Goal: Task Accomplishment & Management: Manage account settings

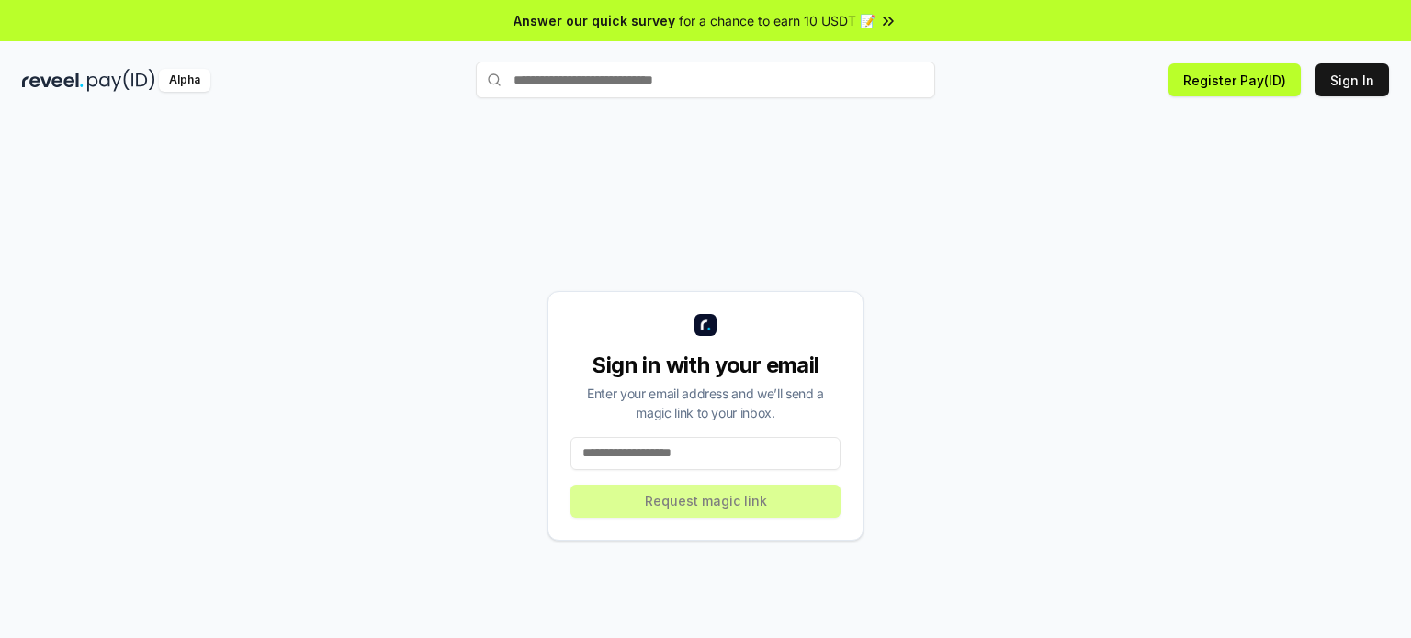
click at [755, 464] on input at bounding box center [705, 453] width 270 height 33
type input "**********"
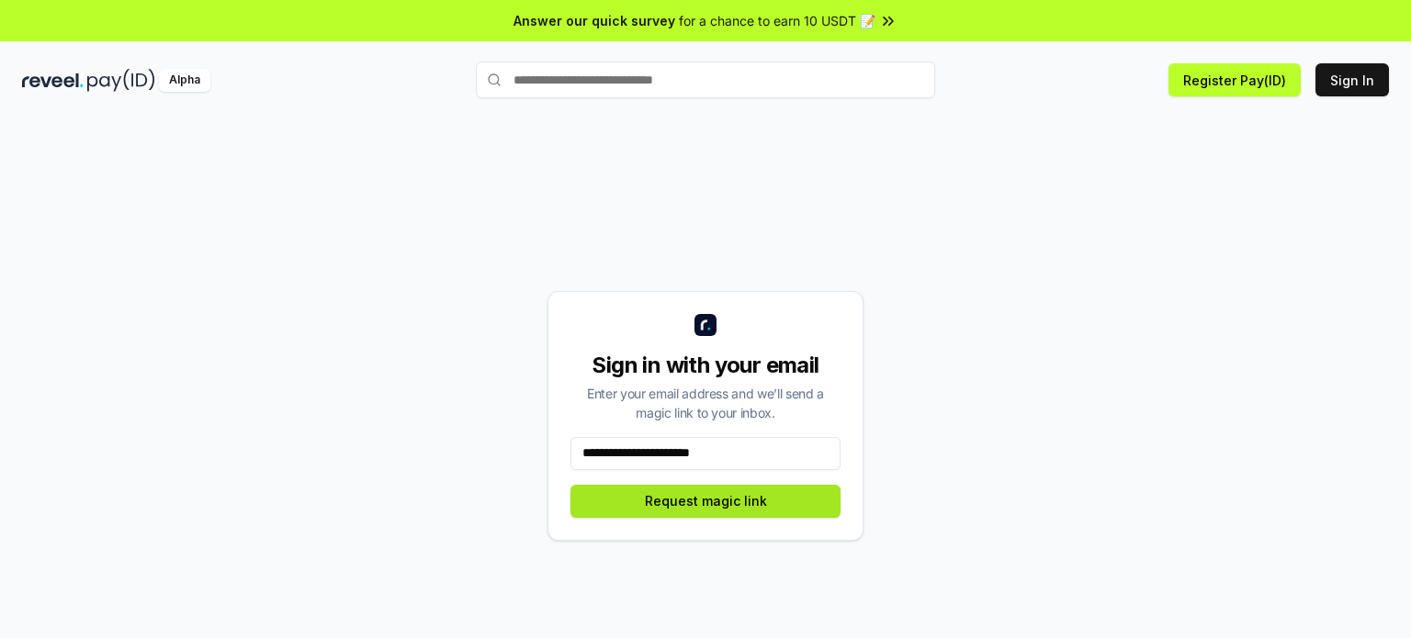
click at [731, 504] on button "Request magic link" at bounding box center [705, 501] width 270 height 33
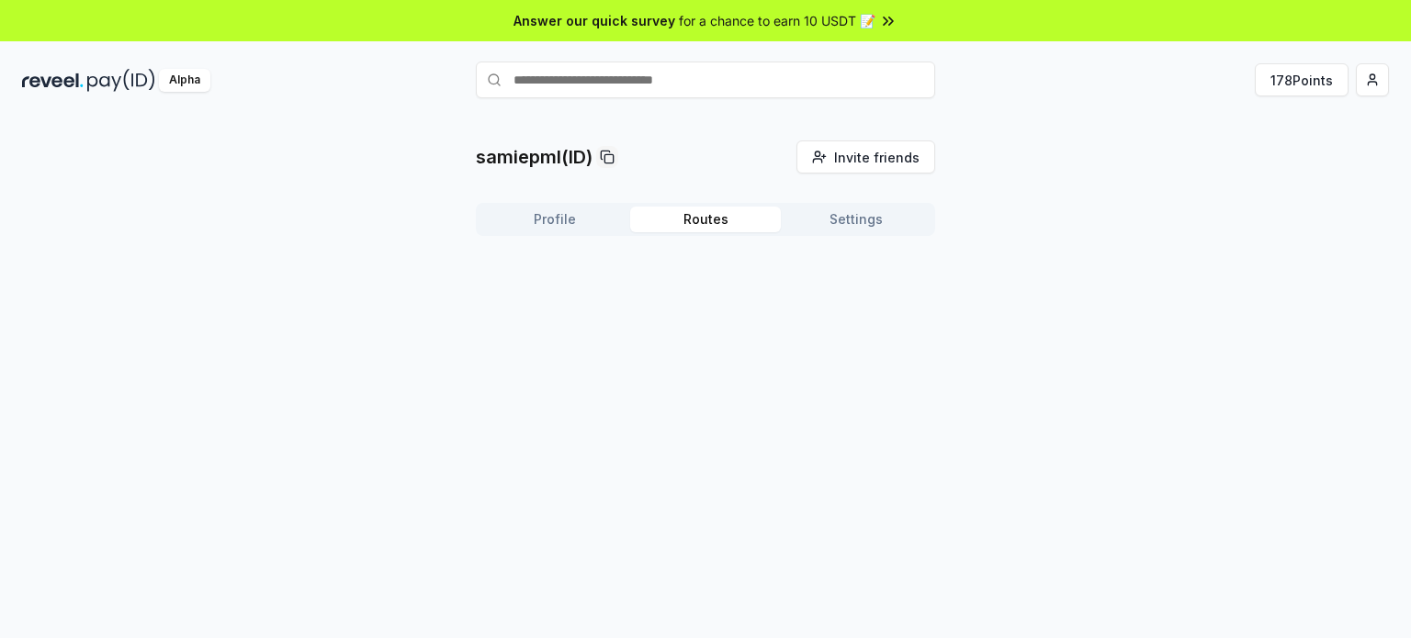
click at [727, 219] on button "Routes" at bounding box center [705, 220] width 151 height 26
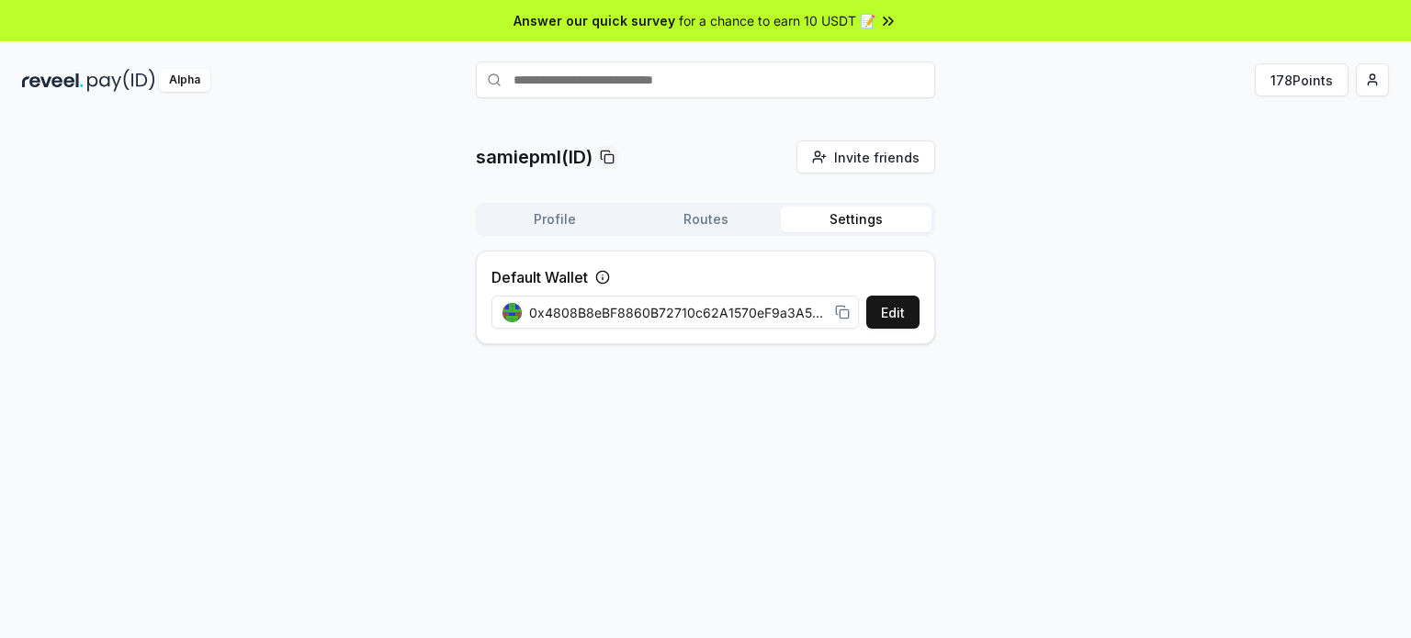
click at [863, 223] on button "Settings" at bounding box center [856, 220] width 151 height 26
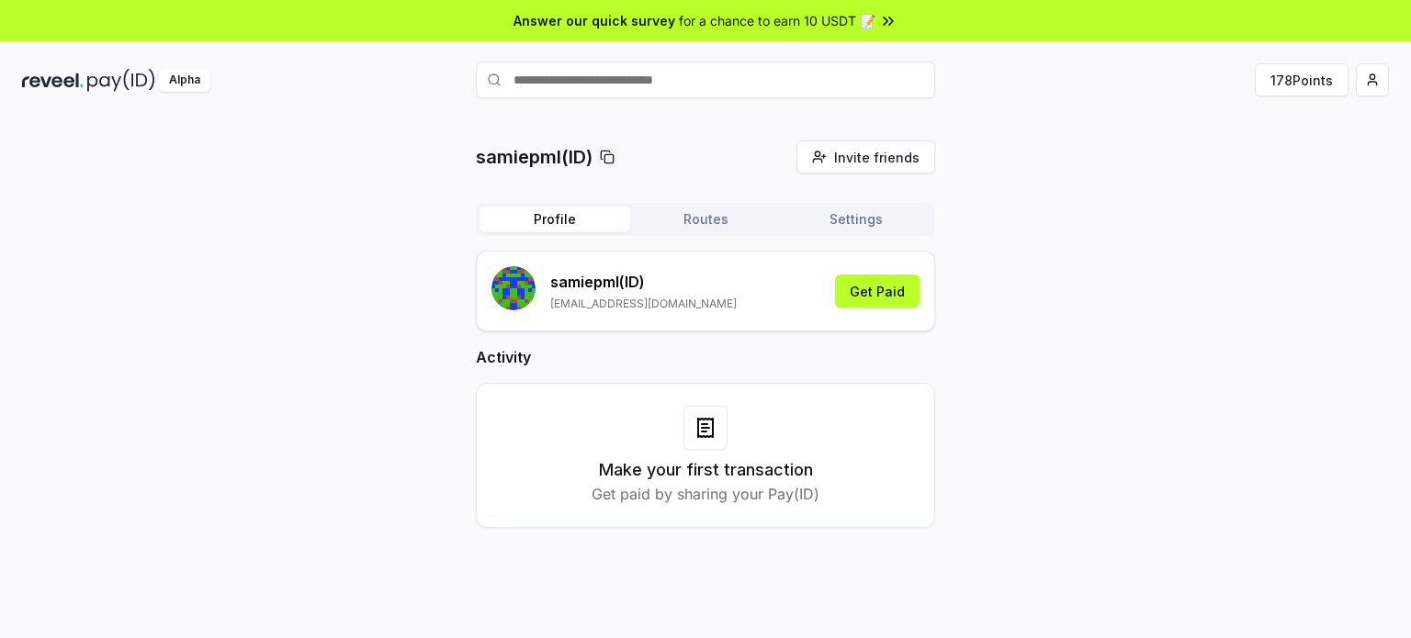
click at [555, 219] on button "Profile" at bounding box center [554, 220] width 151 height 26
click at [1313, 79] on button "178 Points" at bounding box center [1301, 79] width 94 height 33
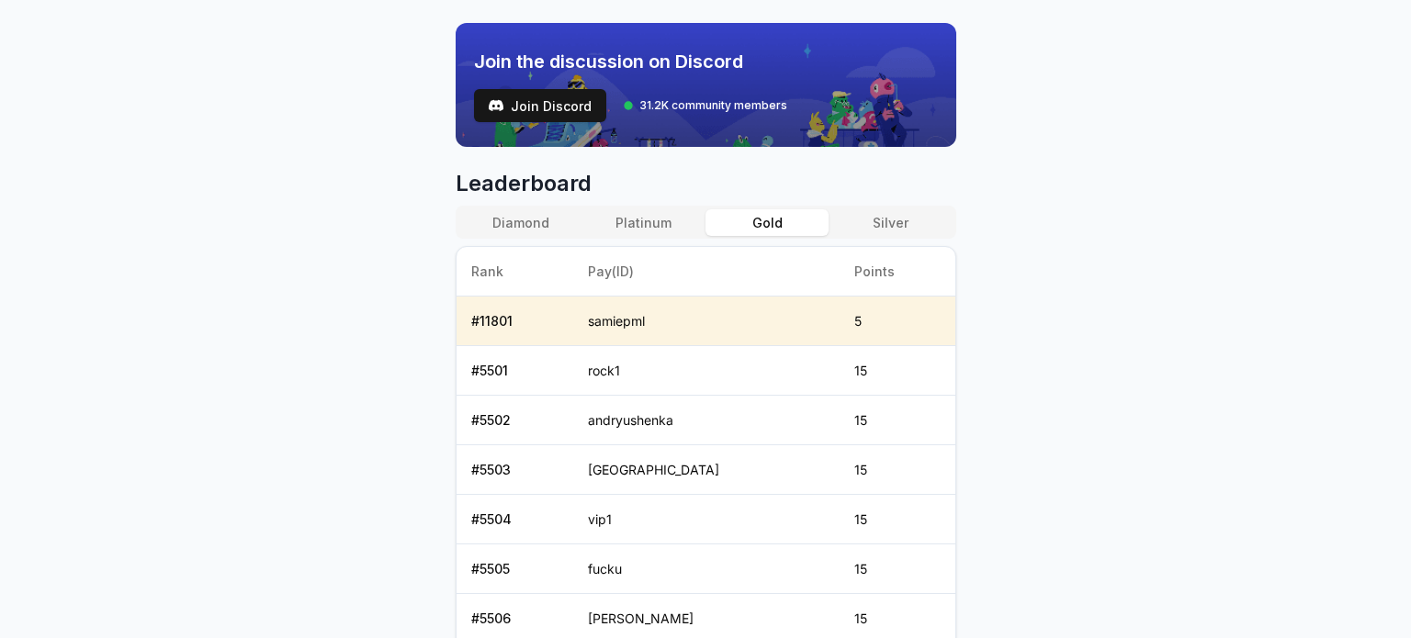
scroll to position [632, 0]
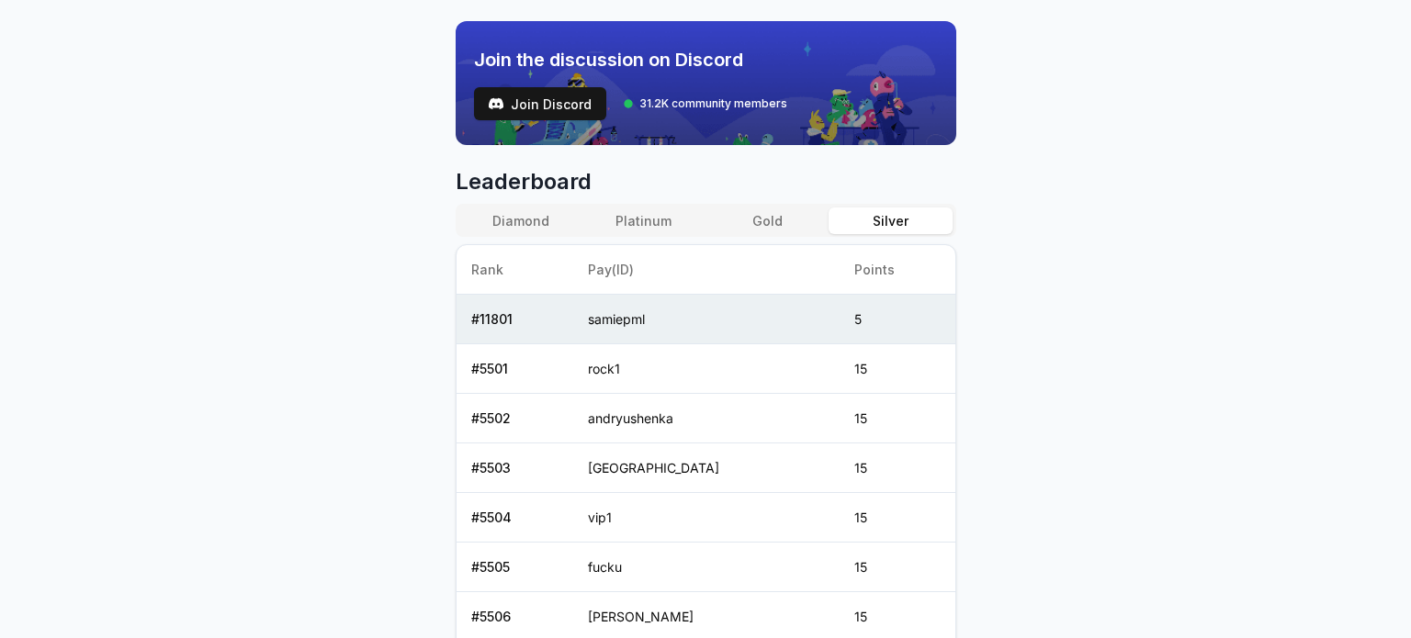
click at [885, 212] on button "Silver" at bounding box center [889, 221] width 123 height 27
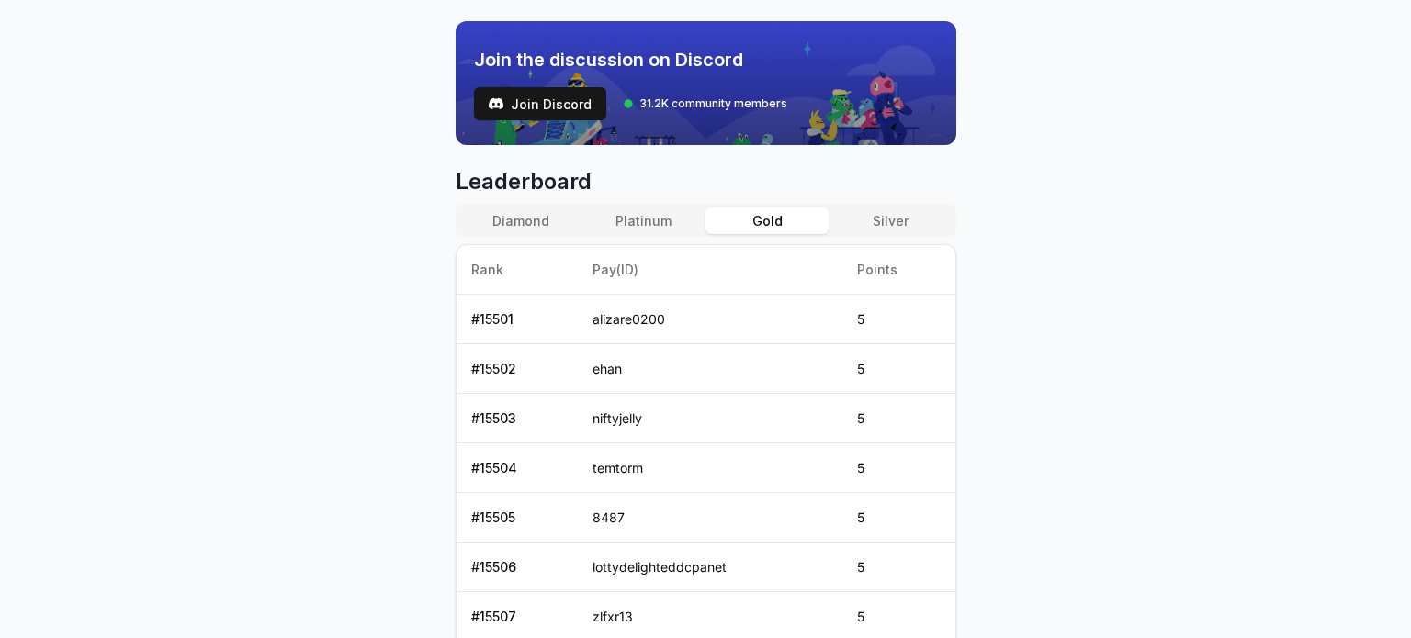
click at [777, 222] on button "Gold" at bounding box center [766, 221] width 123 height 27
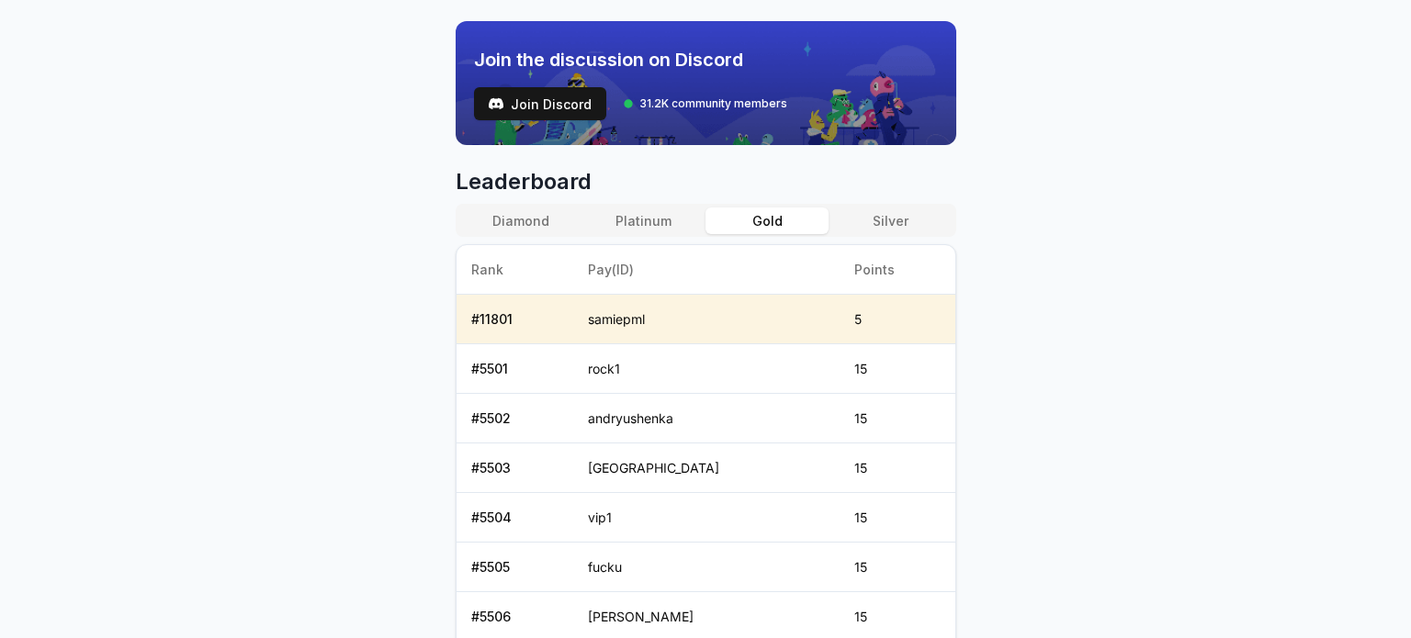
scroll to position [646, 0]
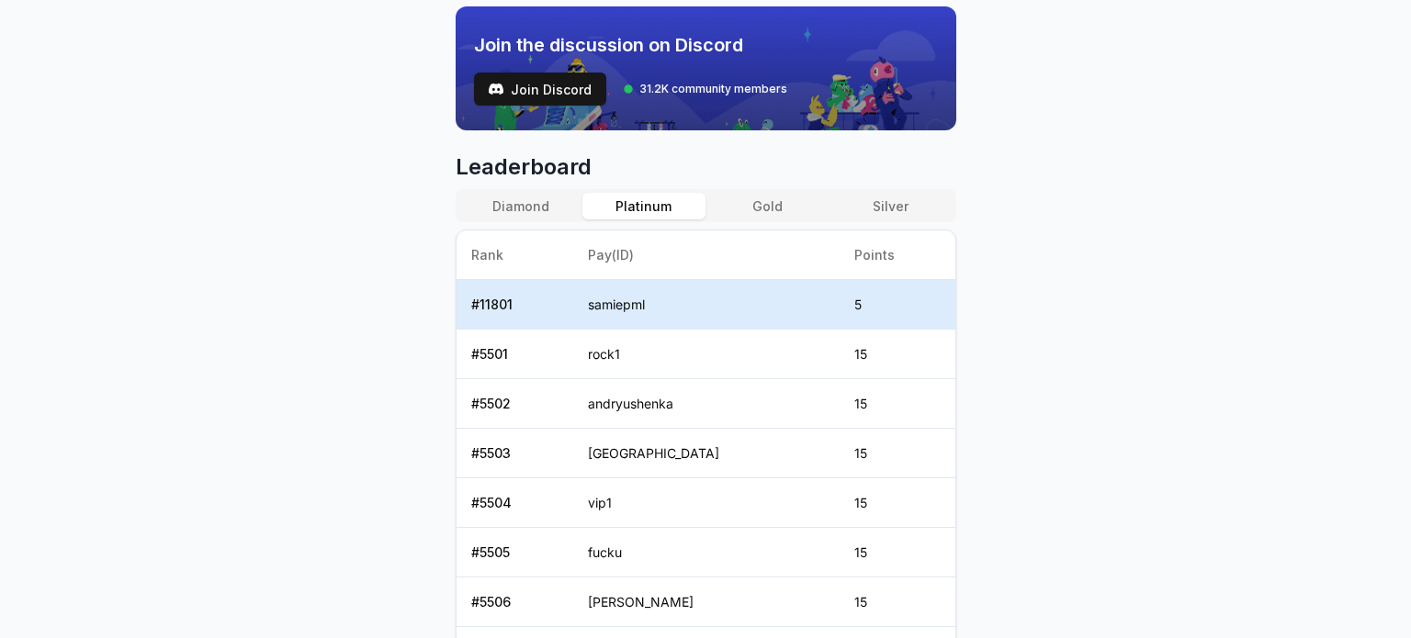
click at [659, 209] on button "Platinum" at bounding box center [643, 206] width 123 height 27
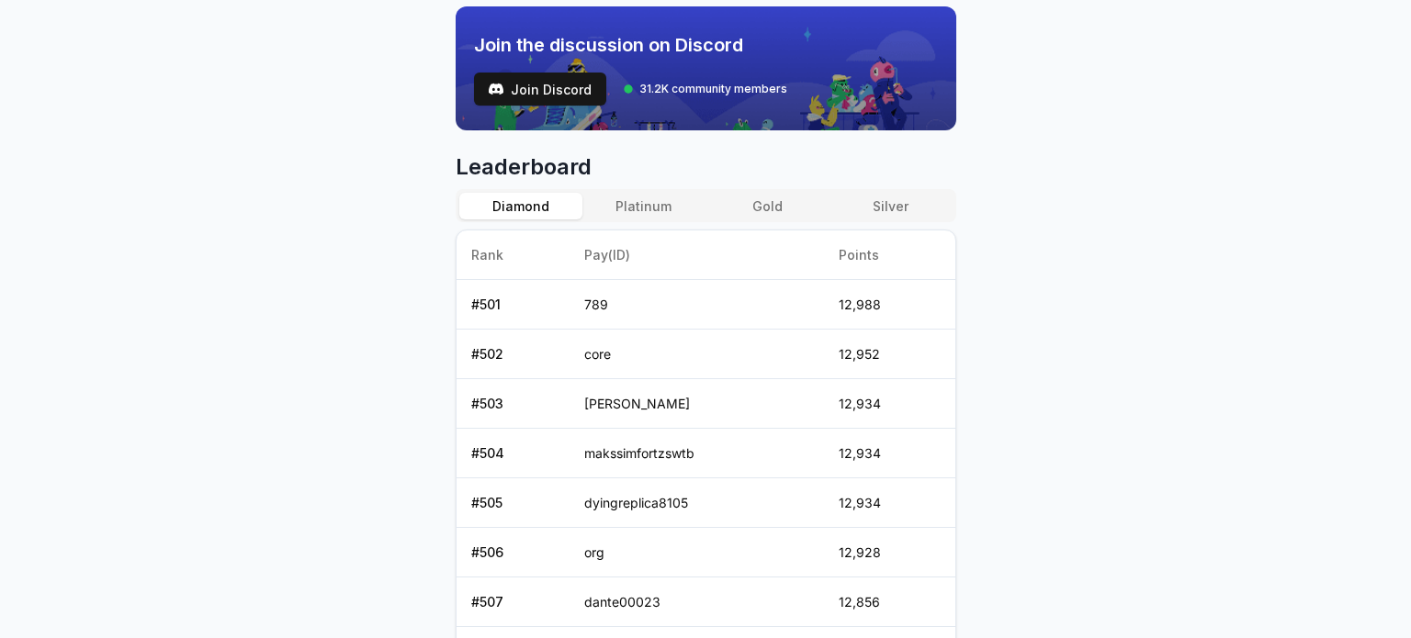
click at [533, 202] on button "Diamond" at bounding box center [520, 206] width 123 height 27
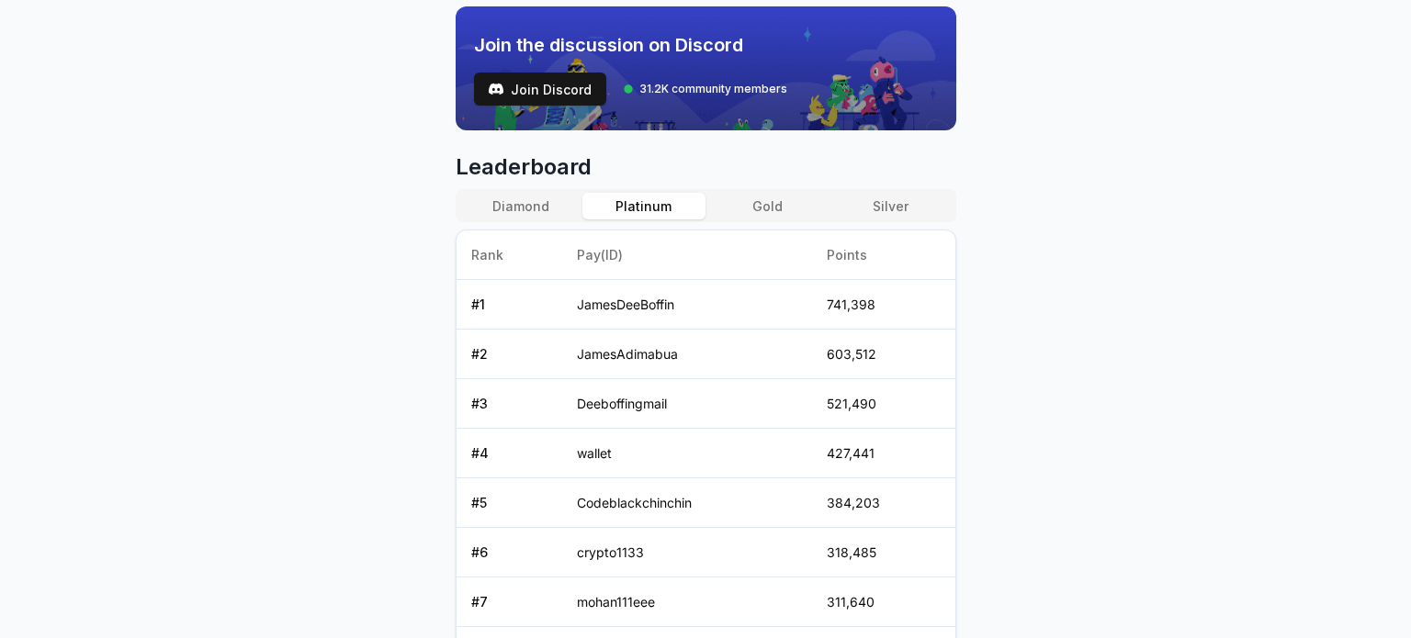
click at [630, 208] on button "Platinum" at bounding box center [643, 206] width 123 height 27
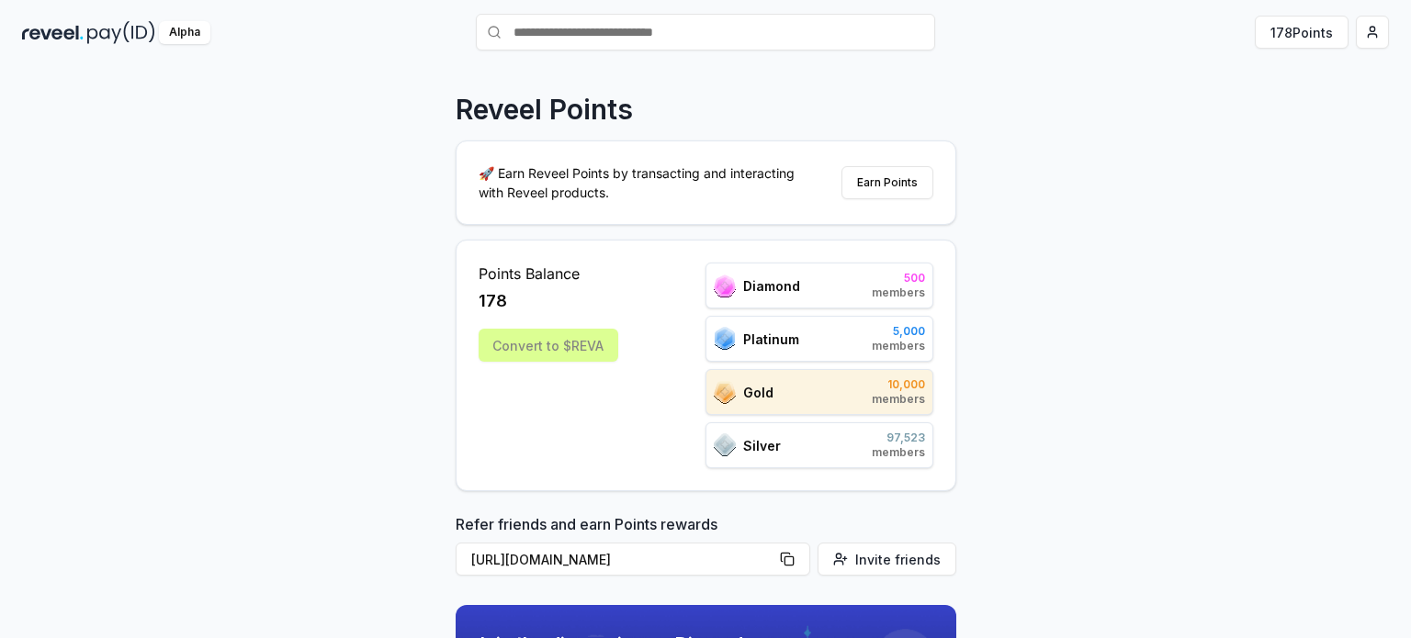
scroll to position [48, 0]
click at [897, 186] on button "Earn Points" at bounding box center [887, 182] width 92 height 33
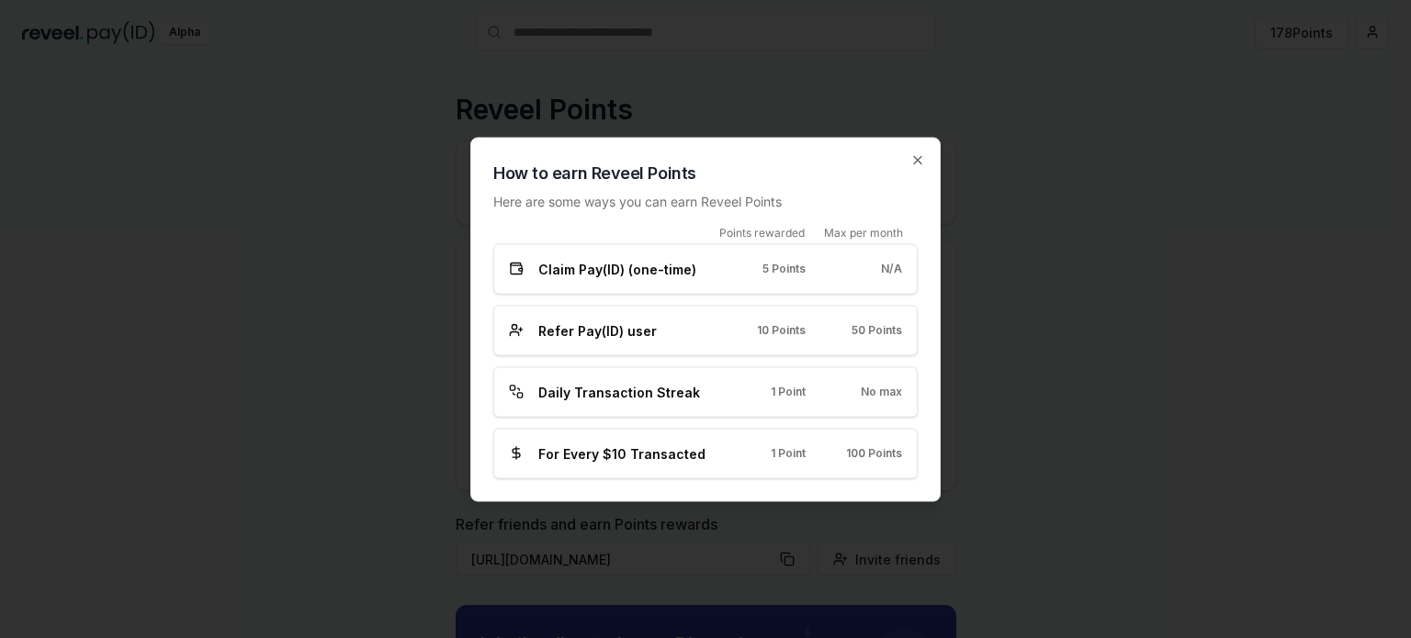
click at [694, 326] on div "Refer Pay(ID) user" at bounding box center [609, 329] width 200 height 19
click at [682, 465] on div "For Every $10 Transacted 1 Point 100 Points" at bounding box center [705, 453] width 424 height 51
click at [916, 162] on icon "button" at bounding box center [917, 159] width 7 height 7
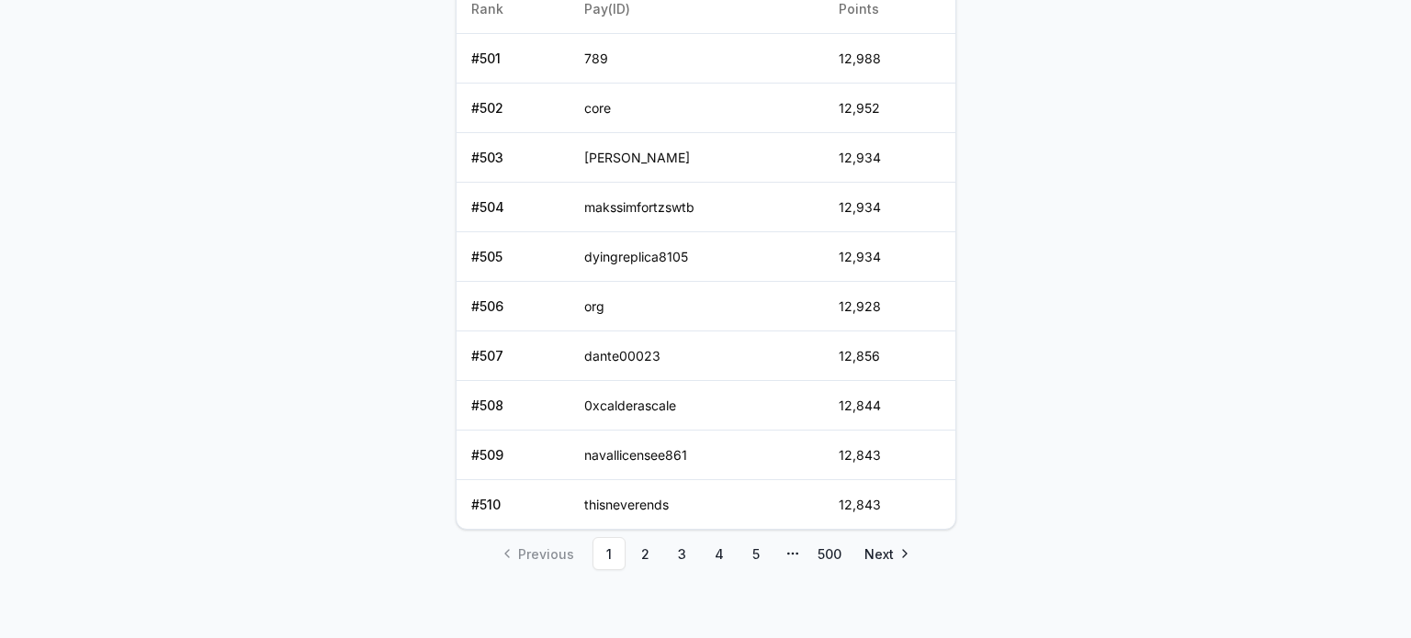
scroll to position [0, 0]
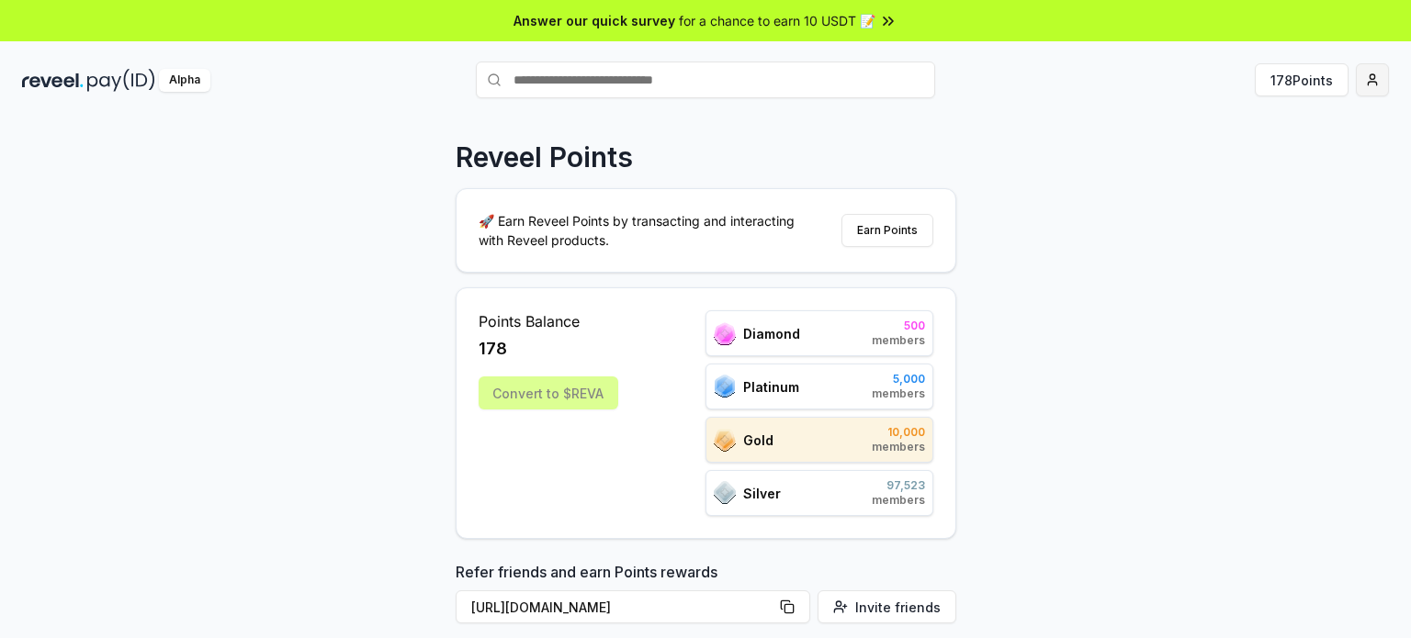
click at [1367, 74] on html "Answer our quick survey for a chance to earn 10 USDT 📝 Alpha 178 Points Reveel …" at bounding box center [705, 319] width 1411 height 638
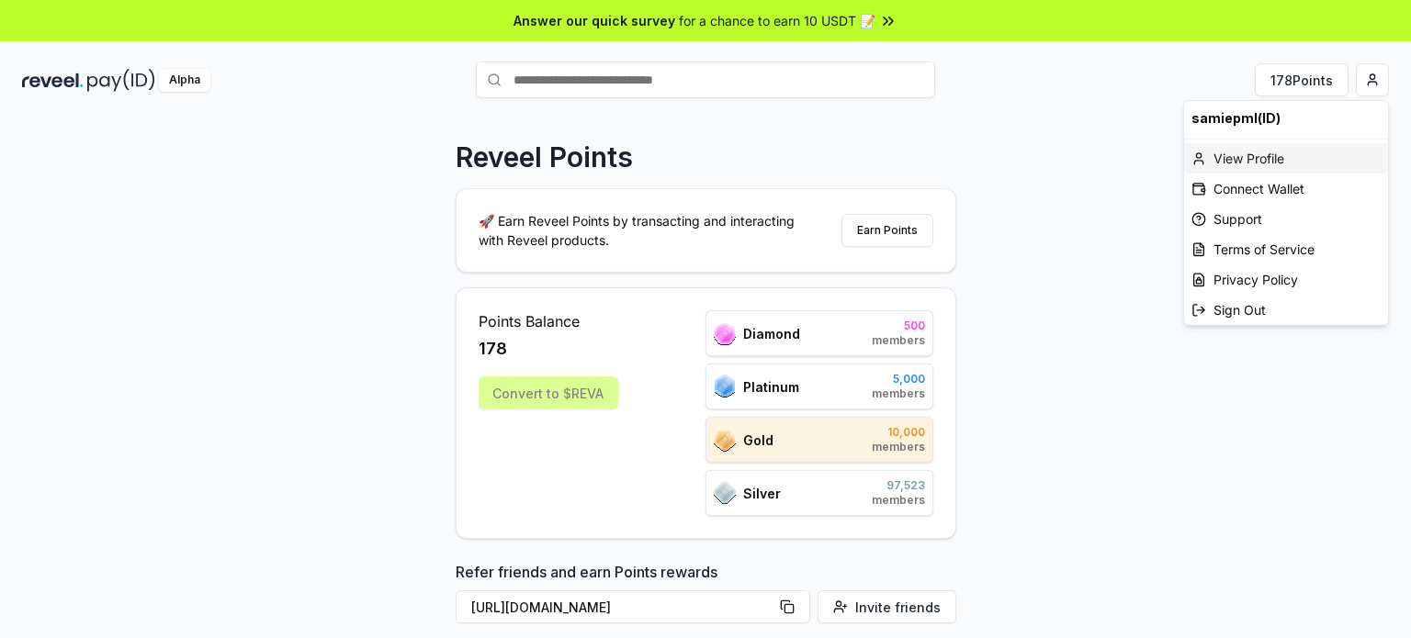
click at [1266, 152] on div "View Profile" at bounding box center [1286, 158] width 204 height 30
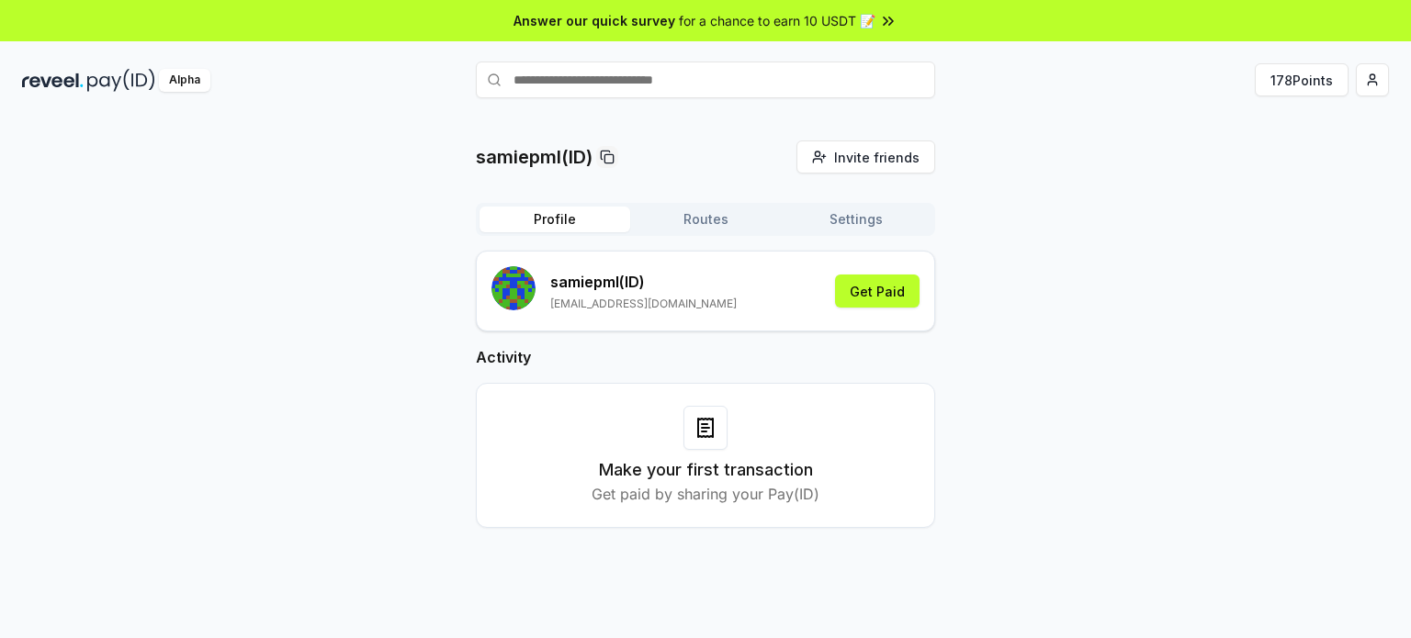
scroll to position [51, 0]
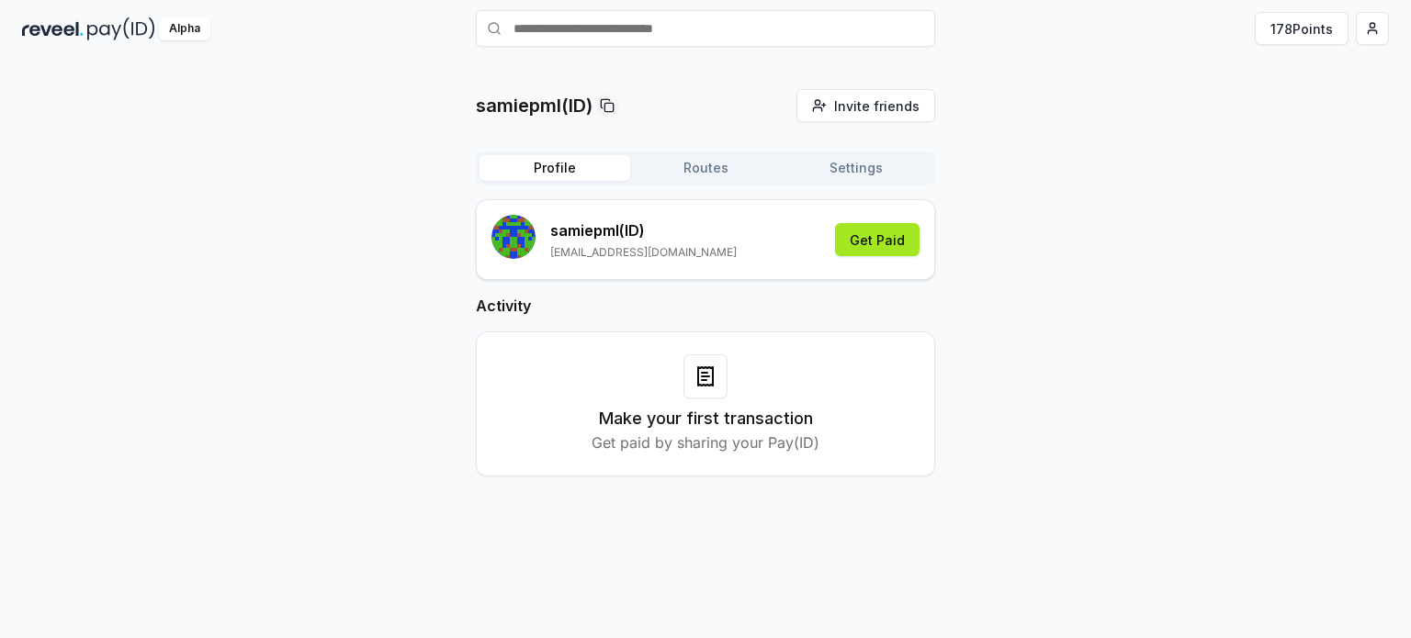
click at [894, 227] on button "Get Paid" at bounding box center [877, 239] width 84 height 33
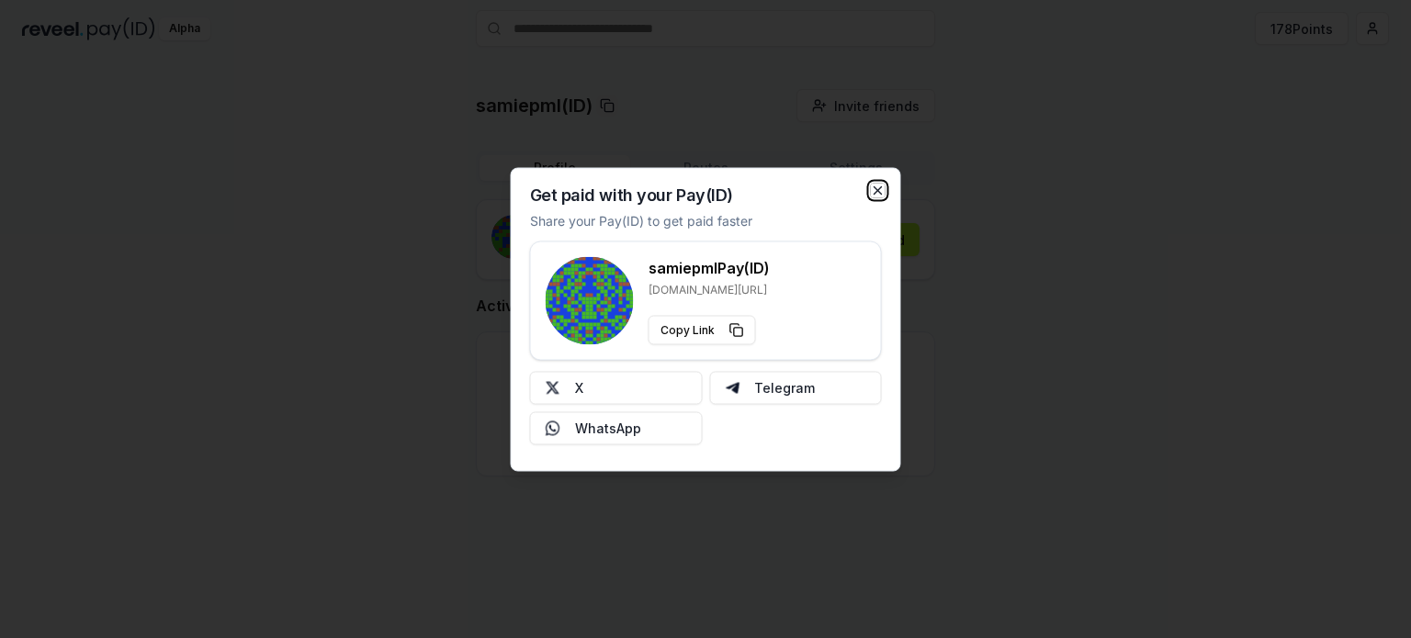
click at [875, 193] on icon "button" at bounding box center [877, 189] width 7 height 7
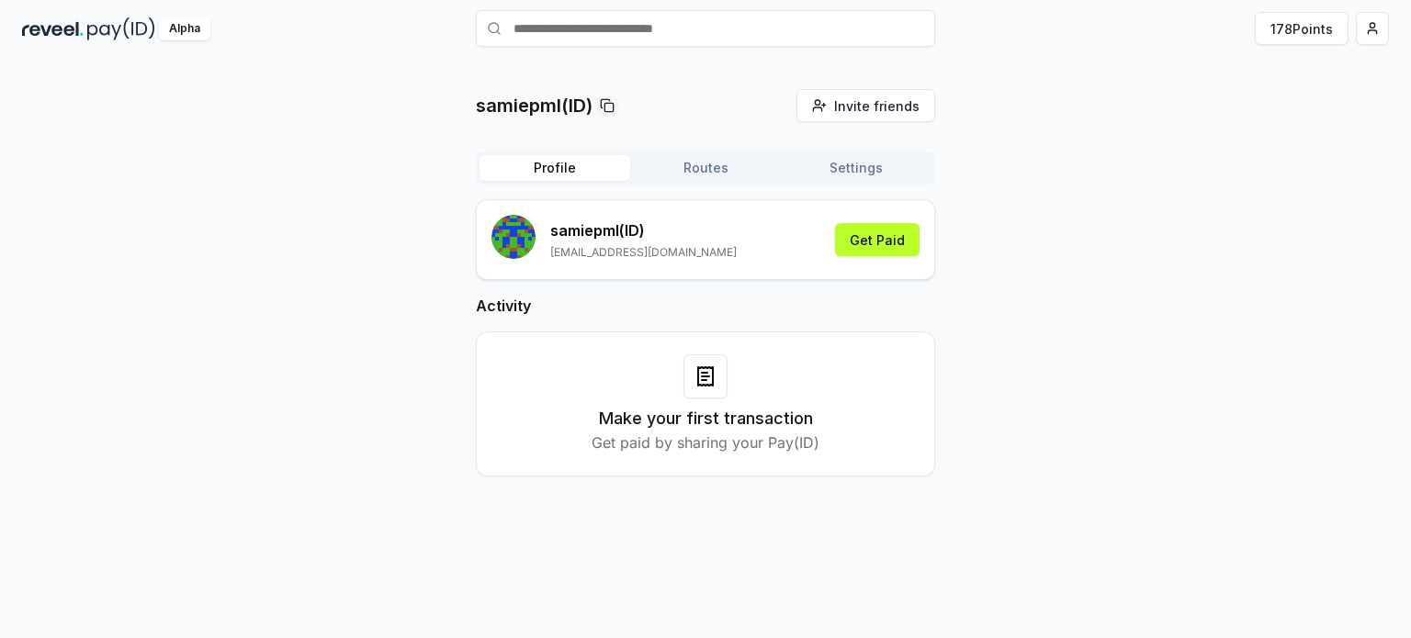
scroll to position [0, 0]
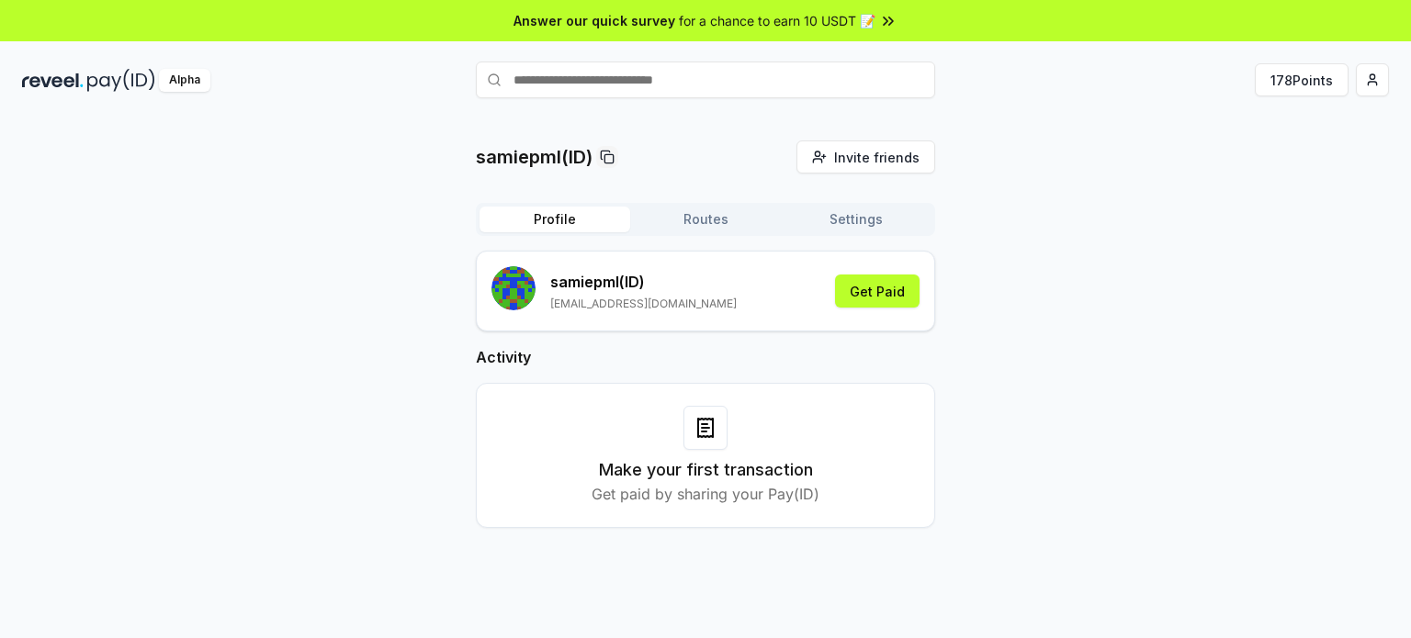
click at [1343, 286] on div "samiepml(ID) Invite friends Invite Profile Routes Settings samiepml (ID) [EMAIL…" at bounding box center [705, 349] width 1366 height 417
click at [971, 374] on div "samiepml(ID) Invite friends Invite Profile Routes Settings samiepml (ID) [EMAIL…" at bounding box center [705, 349] width 1366 height 417
